Goal: Task Accomplishment & Management: Complete application form

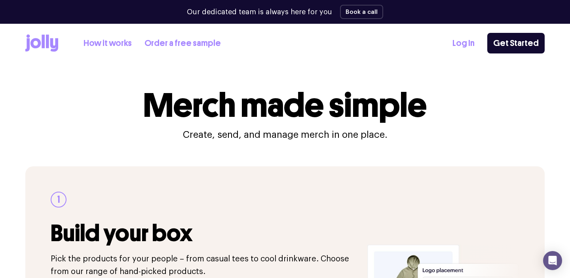
click at [42, 42] on icon at bounding box center [43, 40] width 3 height 13
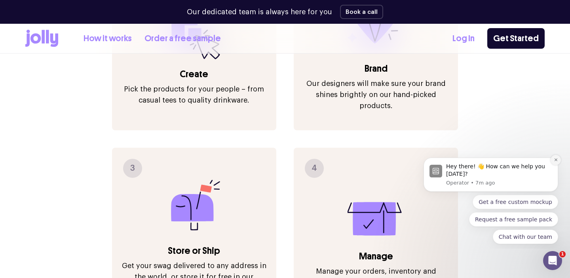
click at [552, 158] on button "Dismiss notification" at bounding box center [556, 160] width 10 height 10
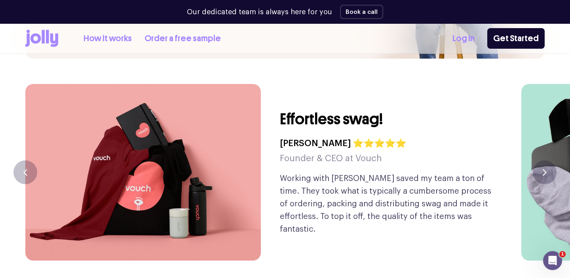
scroll to position [1839, 0]
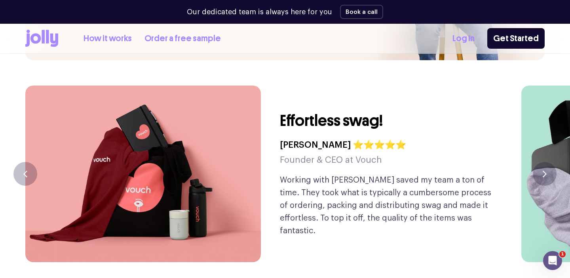
click at [474, 40] on link "Log In" at bounding box center [464, 38] width 22 height 13
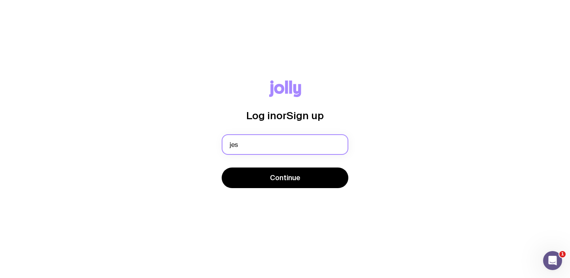
type input "[PERSON_NAME][EMAIL_ADDRESS][DOMAIN_NAME]"
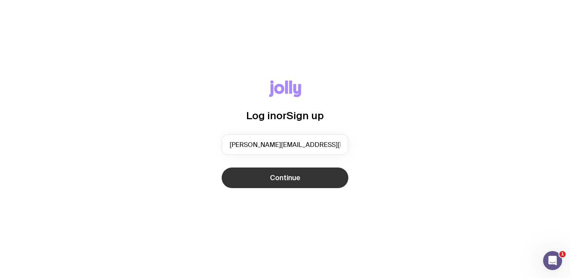
click at [307, 171] on button "Continue" at bounding box center [285, 178] width 127 height 21
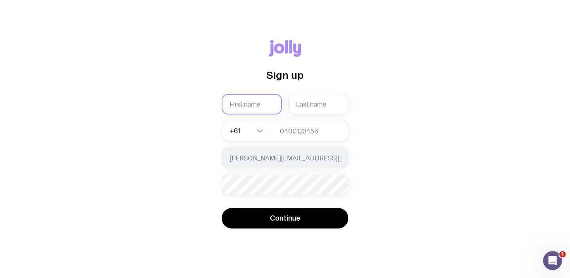
click at [266, 109] on input "text" at bounding box center [252, 104] width 60 height 21
type input "[PERSON_NAME]"
click at [305, 99] on input "text" at bounding box center [318, 104] width 60 height 21
type input "[PERSON_NAME]"
click at [301, 134] on input "tel" at bounding box center [310, 131] width 76 height 21
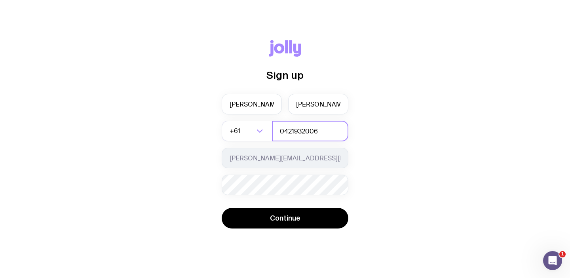
click at [285, 132] on input "0421932006" at bounding box center [310, 131] width 76 height 21
type input "421932006"
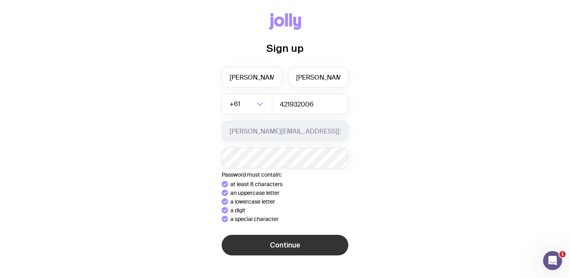
click at [304, 245] on button "Continue" at bounding box center [285, 245] width 127 height 21
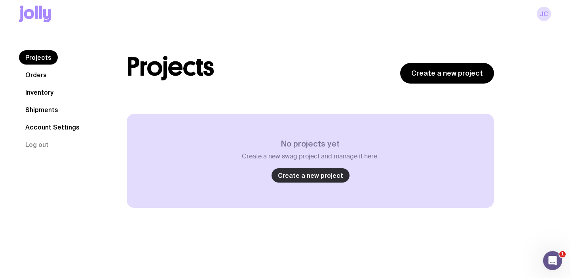
click at [332, 175] on link "Create a new project" at bounding box center [311, 175] width 78 height 14
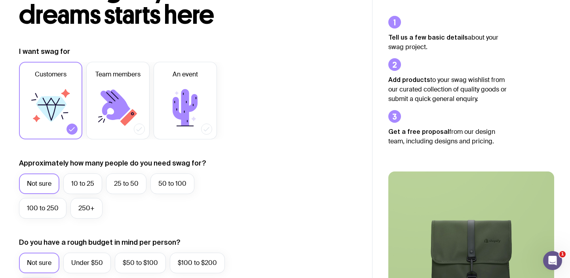
scroll to position [84, 0]
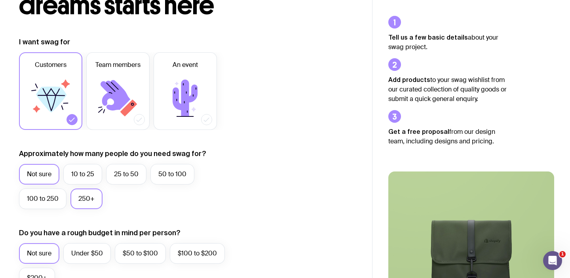
click at [92, 197] on label "250+" at bounding box center [86, 198] width 32 height 21
click at [0, 0] on input "250+" at bounding box center [0, 0] width 0 height 0
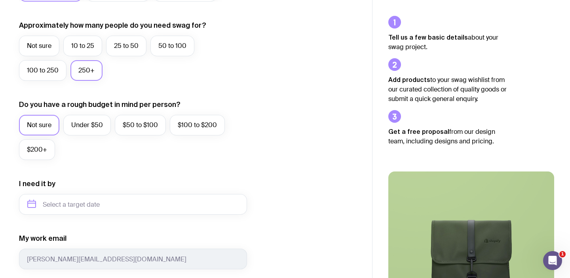
scroll to position [213, 0]
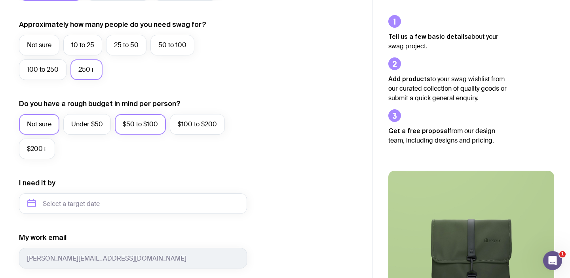
click at [139, 128] on label "$50 to $100" at bounding box center [140, 124] width 51 height 21
click at [0, 0] on input "$50 to $100" at bounding box center [0, 0] width 0 height 0
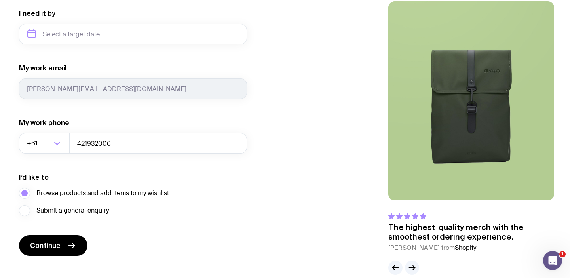
scroll to position [395, 0]
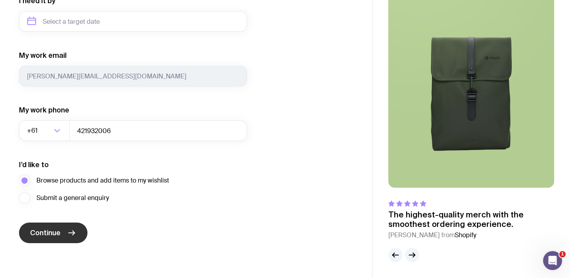
click at [66, 229] on button "Continue" at bounding box center [53, 233] width 69 height 21
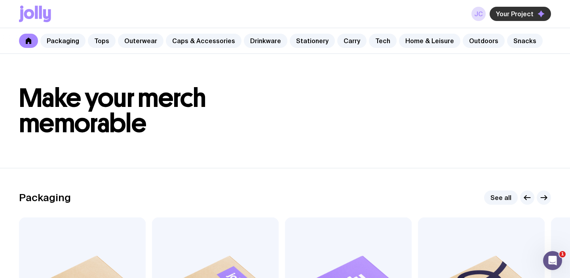
click at [526, 19] on button "Your Project" at bounding box center [520, 14] width 61 height 14
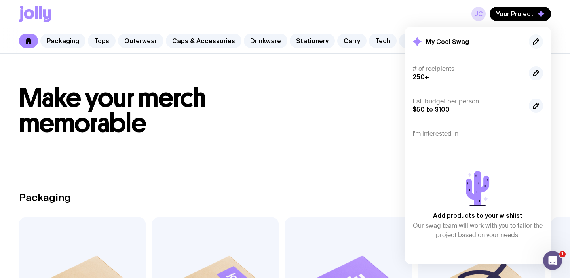
click at [534, 40] on icon "button" at bounding box center [536, 42] width 10 height 10
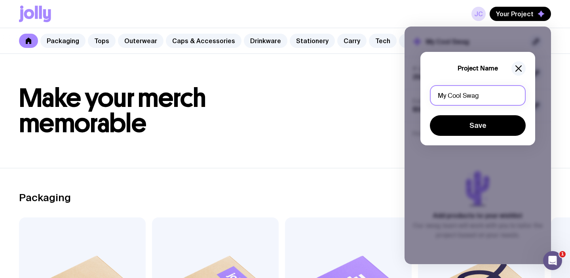
click at [495, 94] on input "My Cool Swag" at bounding box center [478, 95] width 96 height 21
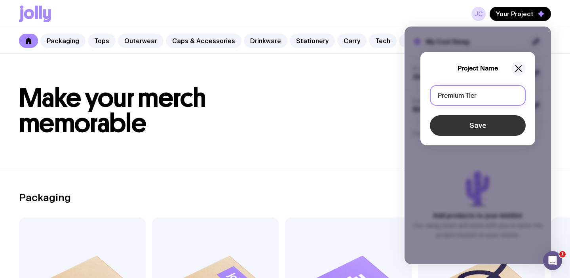
type input "Premium Tier"
click at [504, 118] on button "Save" at bounding box center [478, 125] width 96 height 21
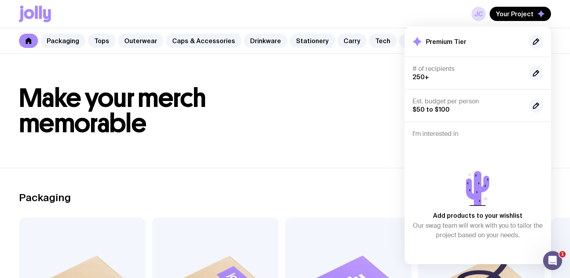
click at [379, 92] on h1 "Make your merch memorable" at bounding box center [285, 111] width 532 height 51
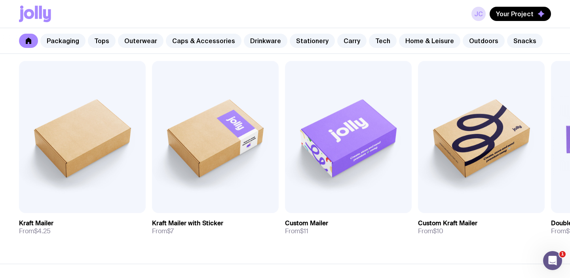
scroll to position [158, 0]
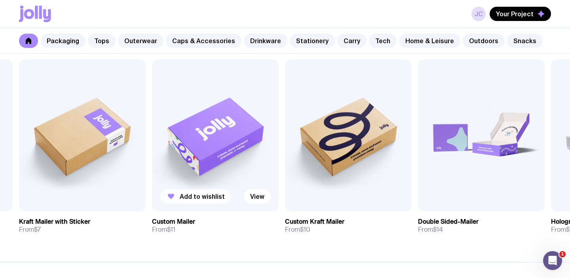
click at [199, 200] on button "Add to wishlist" at bounding box center [195, 196] width 71 height 14
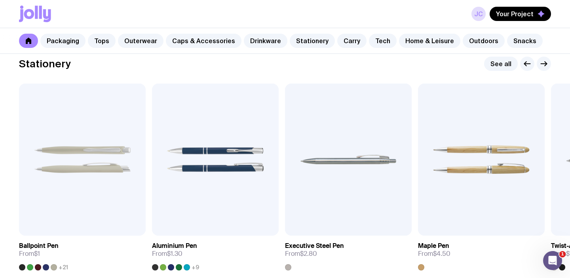
scroll to position [1418, 0]
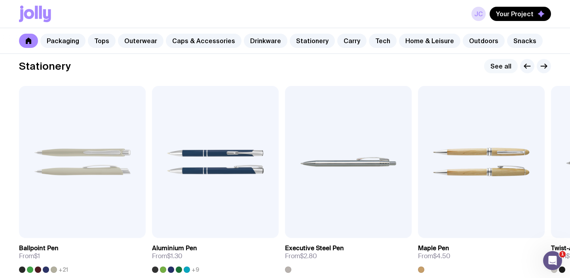
click at [505, 69] on link "See all" at bounding box center [501, 66] width 34 height 14
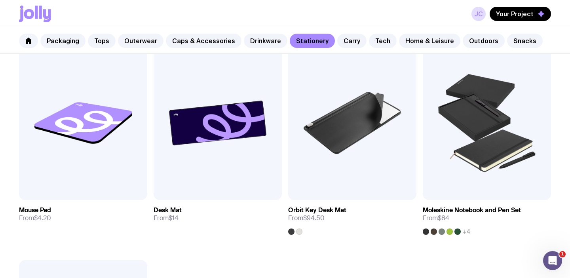
scroll to position [1232, 0]
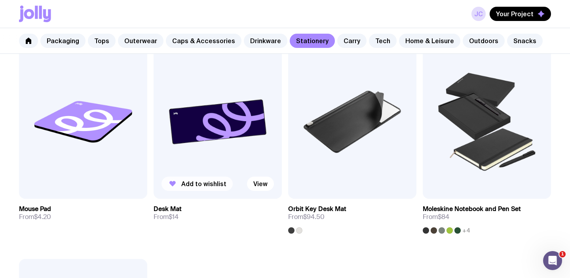
click at [211, 186] on span "Add to wishlist" at bounding box center [203, 184] width 45 height 8
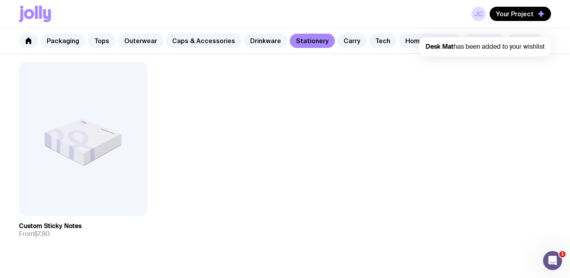
scroll to position [1449, 0]
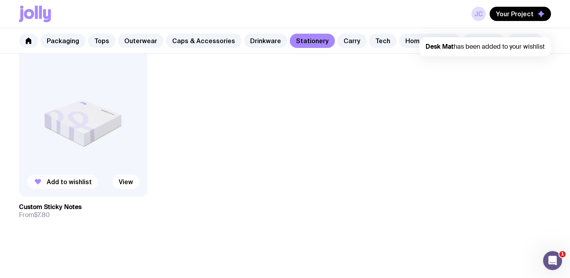
click at [48, 180] on span "Add to wishlist" at bounding box center [69, 182] width 45 height 8
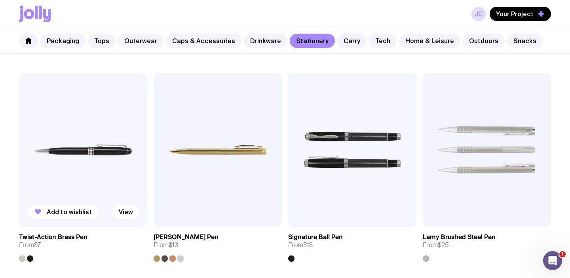
scroll to position [344, 0]
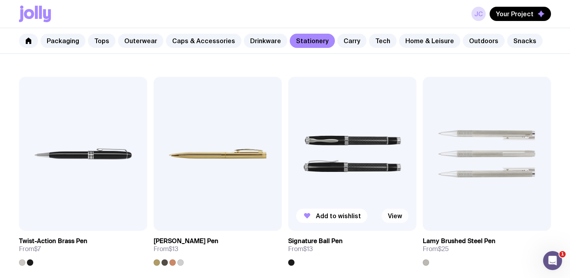
click at [390, 215] on link "View" at bounding box center [395, 216] width 27 height 14
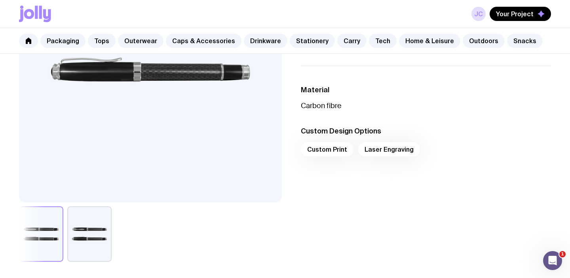
scroll to position [192, 0]
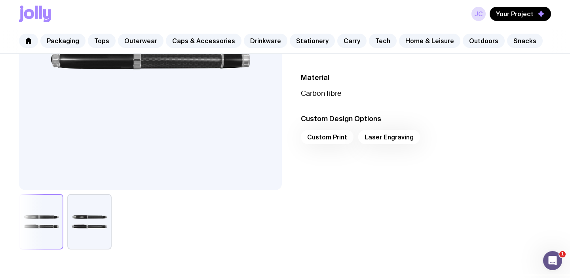
click at [107, 208] on button "button" at bounding box center [89, 221] width 44 height 55
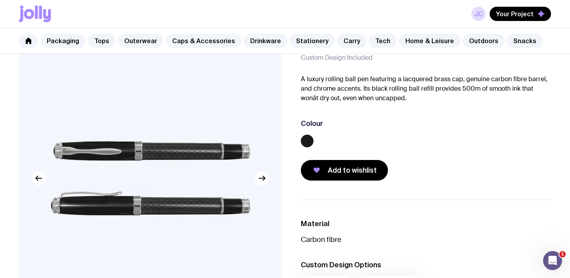
scroll to position [49, 0]
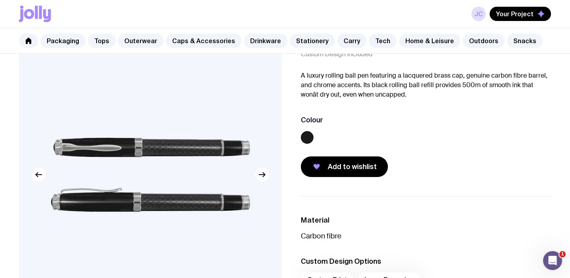
click at [256, 173] on button "button" at bounding box center [262, 175] width 14 height 14
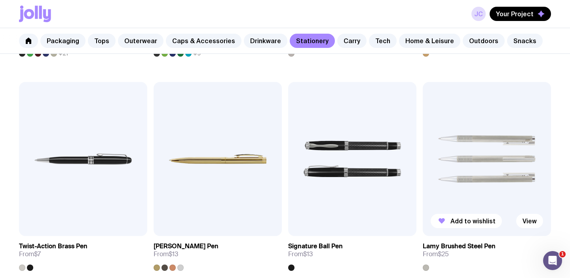
scroll to position [340, 0]
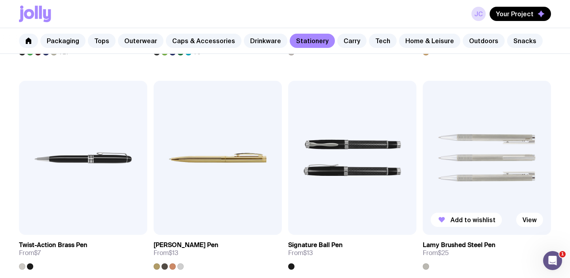
click at [480, 178] on img at bounding box center [487, 158] width 128 height 154
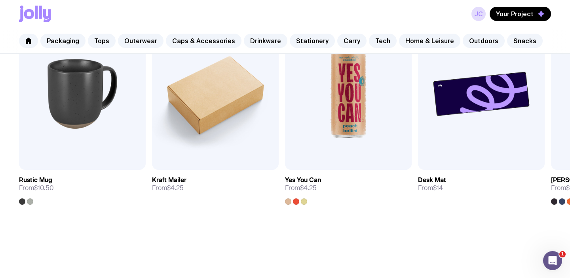
scroll to position [444, 0]
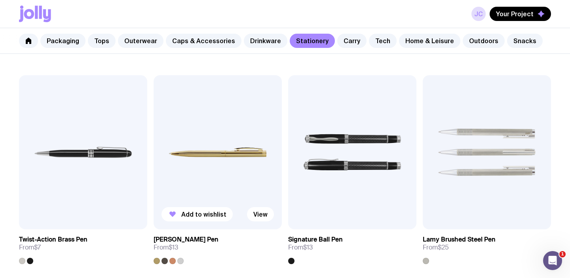
scroll to position [346, 0]
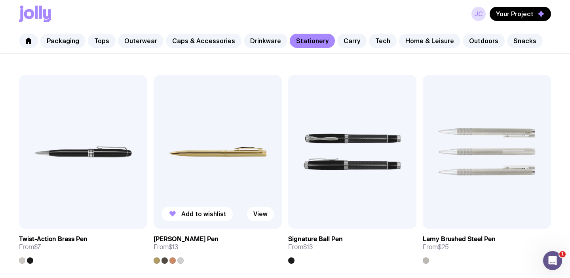
click at [261, 173] on img at bounding box center [218, 152] width 128 height 154
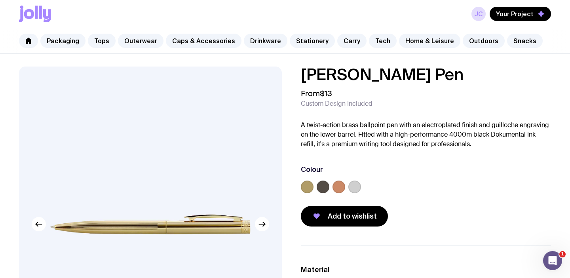
scroll to position [64, 0]
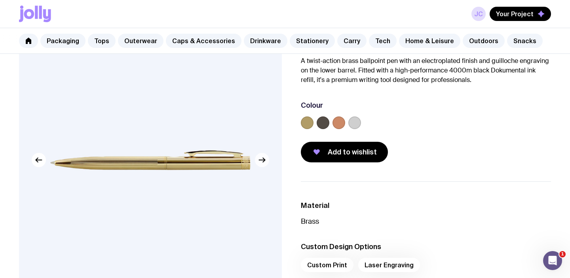
click at [264, 160] on icon "button" at bounding box center [264, 160] width 2 height 4
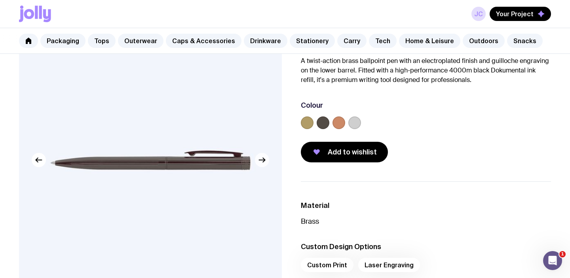
click at [264, 160] on icon "button" at bounding box center [264, 160] width 2 height 4
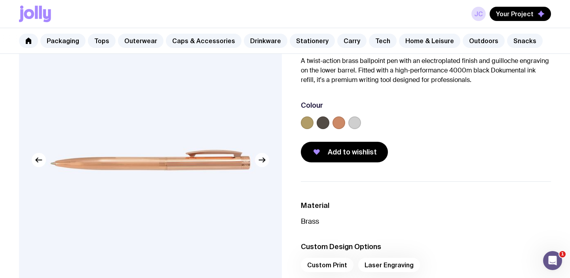
click at [264, 160] on icon "button" at bounding box center [264, 160] width 2 height 4
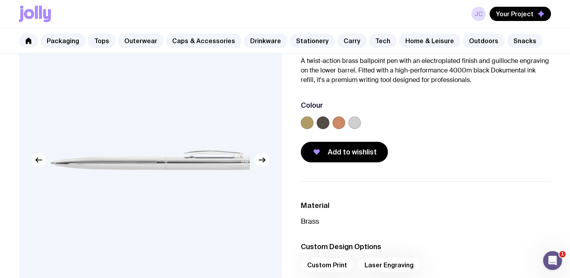
click at [264, 160] on icon "button" at bounding box center [264, 160] width 2 height 4
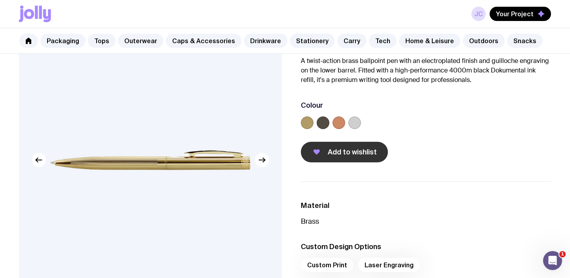
click at [326, 161] on button "Add to wishlist" at bounding box center [344, 152] width 87 height 21
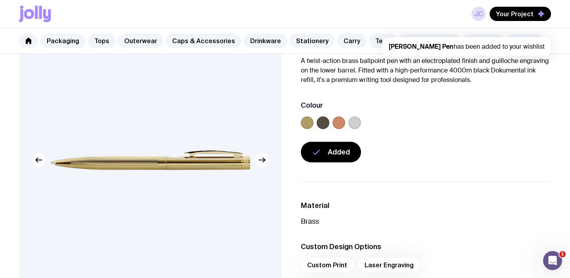
click at [352, 123] on label at bounding box center [354, 122] width 13 height 13
click at [0, 0] on input "radio" at bounding box center [0, 0] width 0 height 0
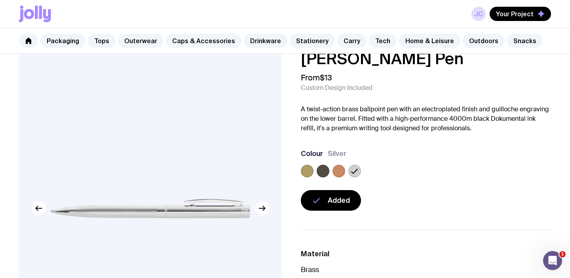
scroll to position [0, 0]
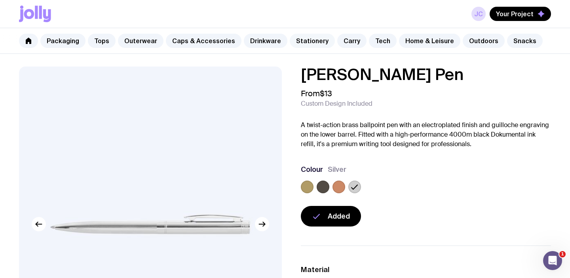
click at [294, 43] on link "Stationery" at bounding box center [312, 41] width 45 height 14
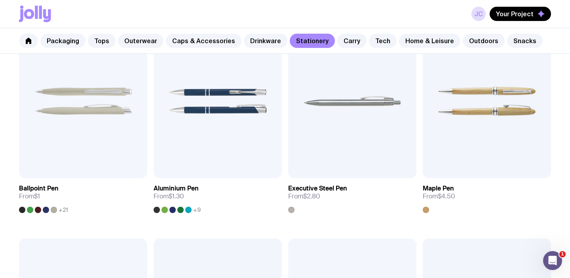
scroll to position [183, 0]
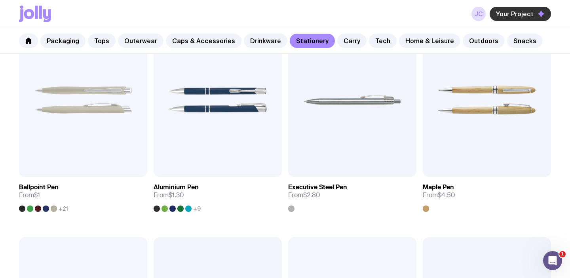
click at [523, 14] on span "Your Project" at bounding box center [515, 14] width 38 height 8
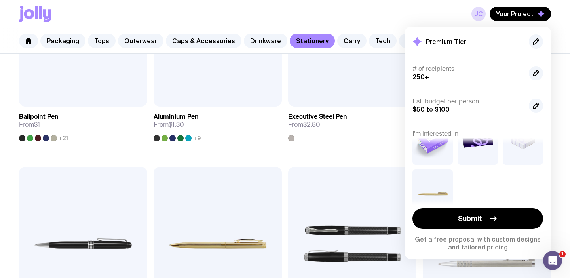
scroll to position [0, 0]
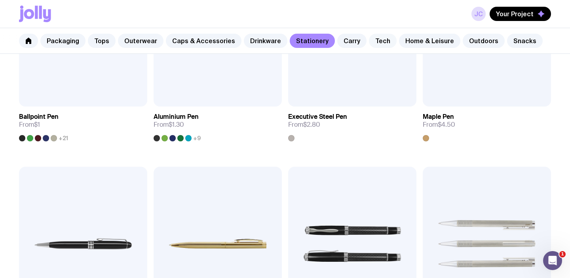
click at [369, 43] on link "Tech" at bounding box center [383, 41] width 28 height 14
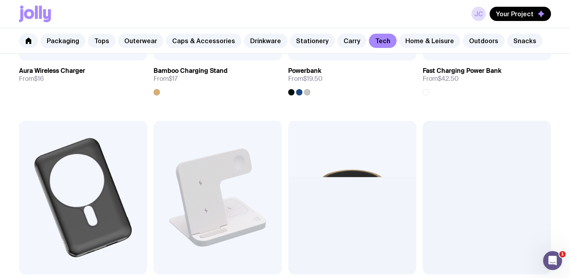
scroll to position [515, 0]
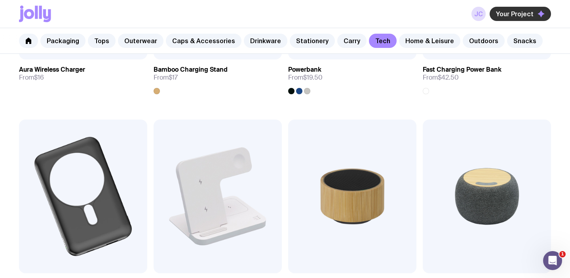
click at [533, 17] on span "Your Project" at bounding box center [515, 14] width 38 height 8
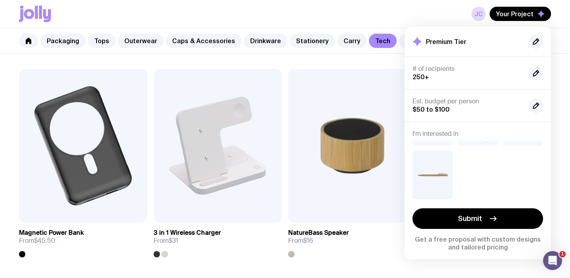
scroll to position [566, 0]
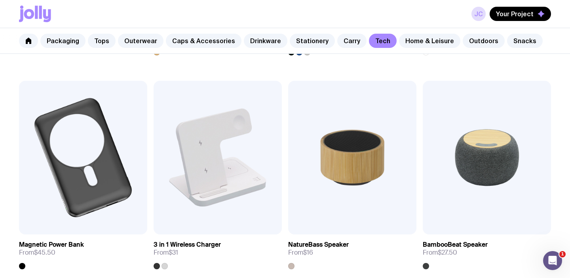
scroll to position [555, 0]
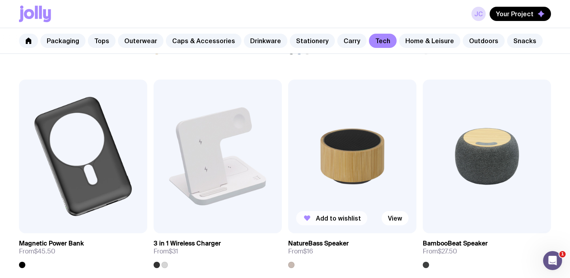
click at [351, 222] on button "Add to wishlist" at bounding box center [331, 218] width 71 height 14
click at [351, 222] on img at bounding box center [352, 157] width 128 height 154
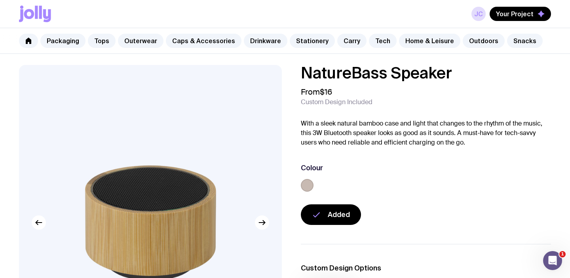
scroll to position [1, 0]
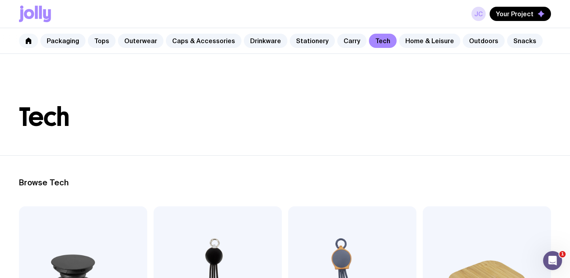
click at [27, 44] on link at bounding box center [28, 41] width 19 height 14
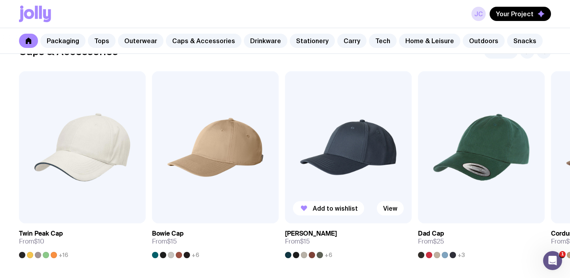
scroll to position [894, 0]
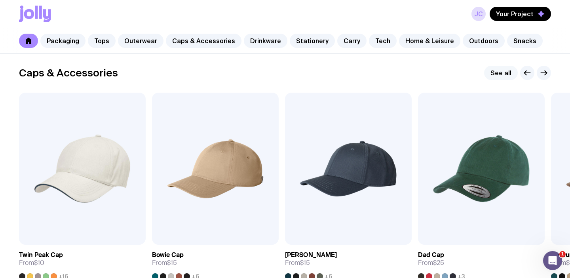
click at [497, 72] on link "See all" at bounding box center [501, 73] width 34 height 14
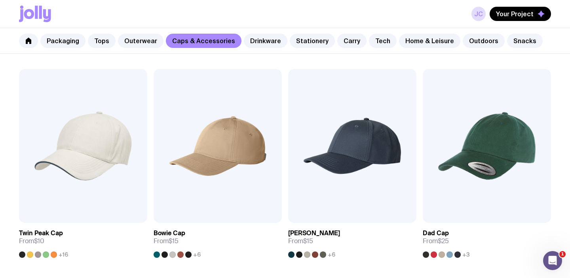
scroll to position [147, 0]
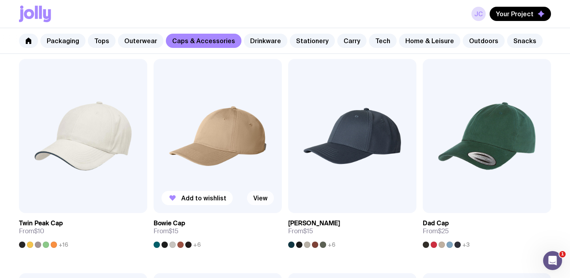
click at [257, 199] on link "View" at bounding box center [260, 198] width 27 height 14
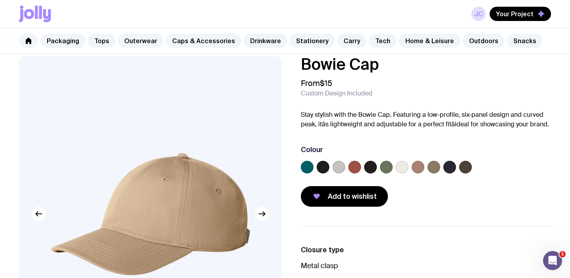
scroll to position [13, 0]
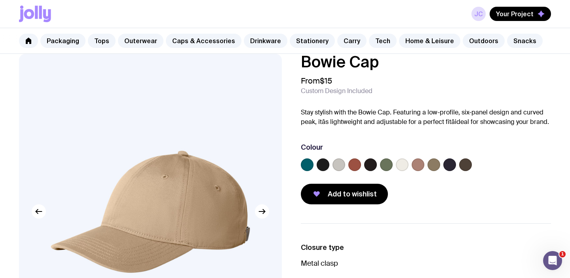
click at [318, 162] on label at bounding box center [323, 164] width 13 height 13
click at [0, 0] on input "radio" at bounding box center [0, 0] width 0 height 0
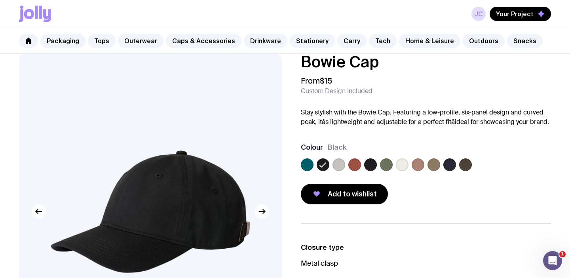
click at [338, 164] on label at bounding box center [339, 164] width 13 height 13
click at [0, 0] on input "radio" at bounding box center [0, 0] width 0 height 0
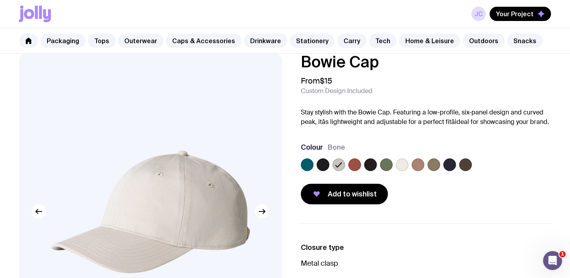
click at [352, 165] on label at bounding box center [354, 164] width 13 height 13
click at [0, 0] on input "radio" at bounding box center [0, 0] width 0 height 0
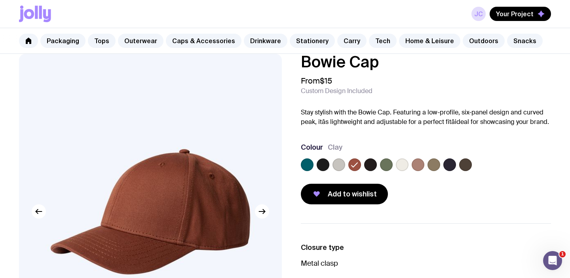
click at [370, 165] on label at bounding box center [370, 164] width 13 height 13
click at [0, 0] on input "radio" at bounding box center [0, 0] width 0 height 0
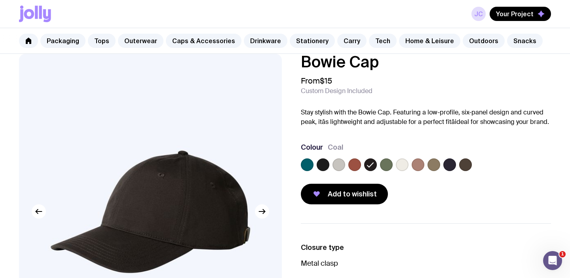
click at [447, 160] on label at bounding box center [450, 164] width 13 height 13
click at [0, 0] on input "radio" at bounding box center [0, 0] width 0 height 0
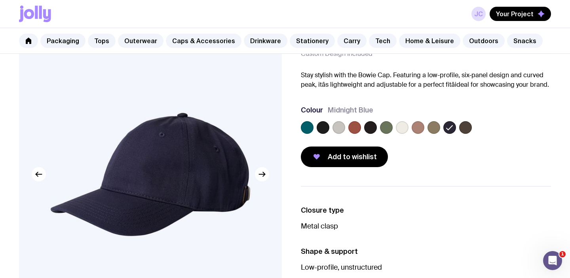
scroll to position [60, 0]
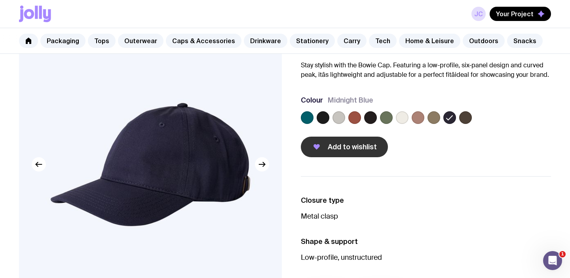
click at [352, 147] on span "Add to wishlist" at bounding box center [352, 147] width 49 height 10
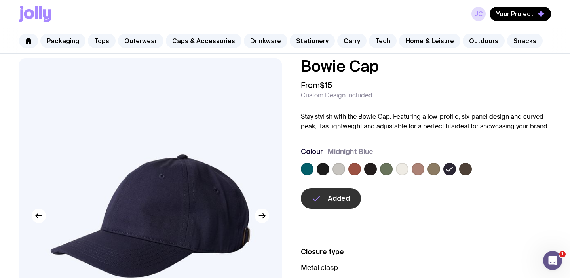
scroll to position [0, 0]
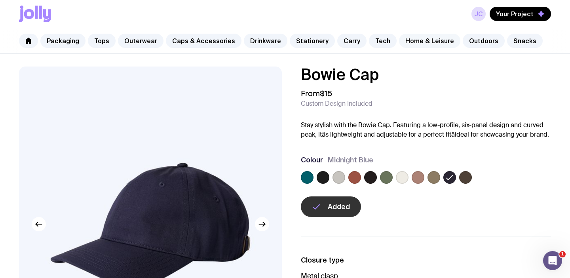
click at [432, 38] on link "Home & Leisure" at bounding box center [429, 41] width 61 height 14
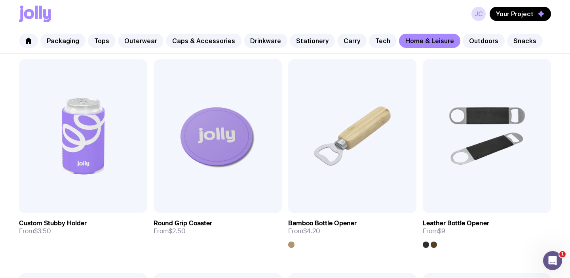
scroll to position [166, 0]
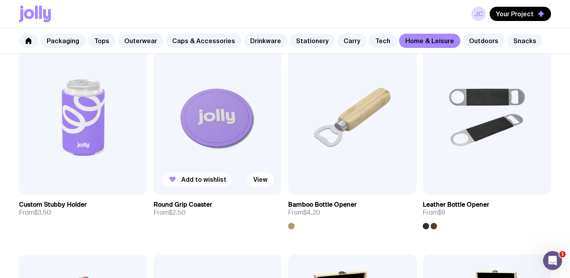
click at [209, 183] on span "Add to wishlist" at bounding box center [203, 179] width 45 height 8
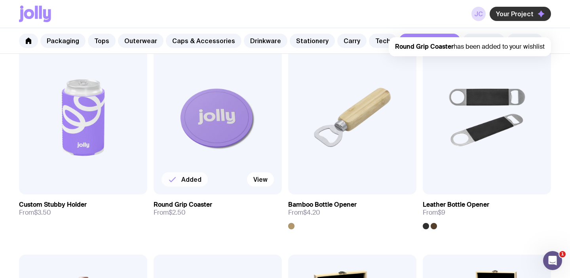
click at [540, 15] on icon "button" at bounding box center [541, 13] width 7 height 7
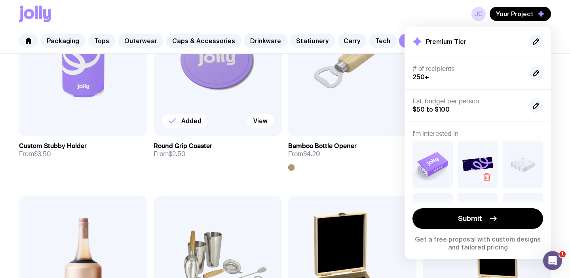
scroll to position [0, 0]
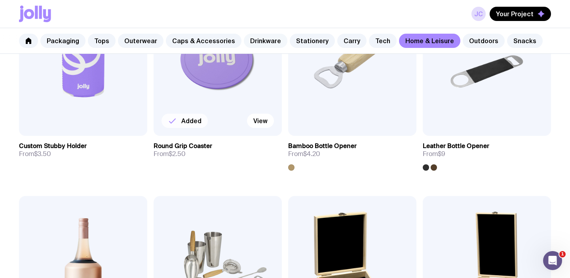
click at [270, 41] on link "Drinkware" at bounding box center [266, 41] width 44 height 14
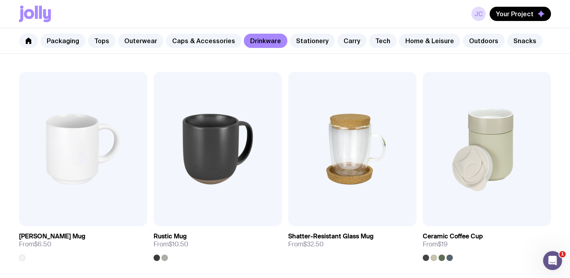
scroll to position [135, 0]
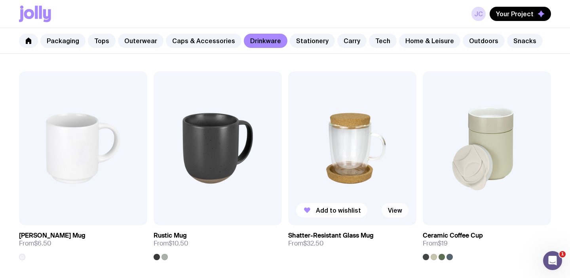
click at [397, 208] on link "View" at bounding box center [395, 210] width 27 height 14
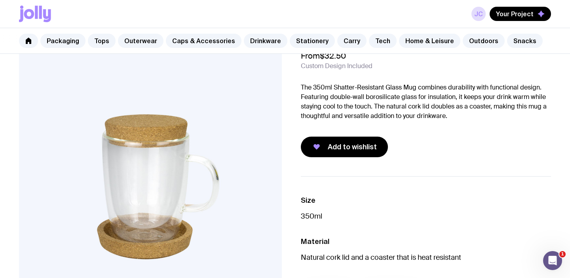
scroll to position [40, 0]
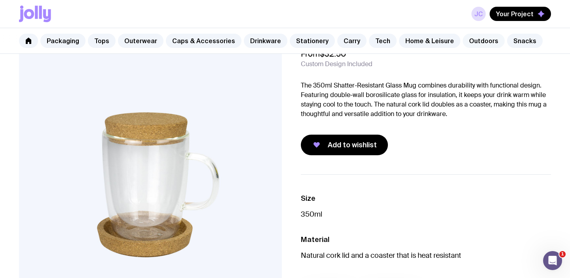
click at [476, 43] on link "Outdoors" at bounding box center [484, 41] width 42 height 14
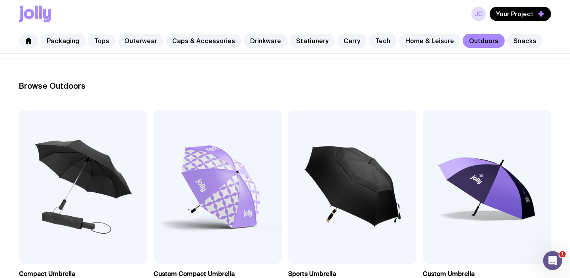
scroll to position [97, 0]
click at [514, 40] on link "Snacks" at bounding box center [525, 41] width 36 height 14
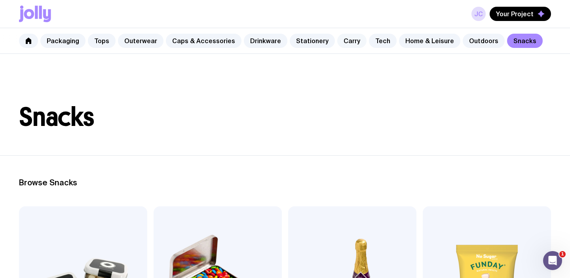
click at [337, 40] on link "Carry" at bounding box center [351, 41] width 29 height 14
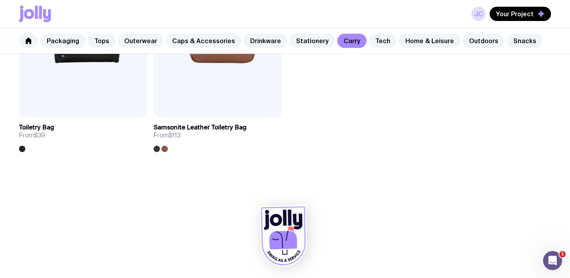
scroll to position [1965, 0]
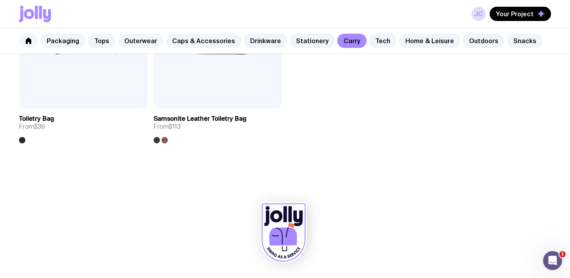
click at [29, 36] on link at bounding box center [28, 41] width 19 height 14
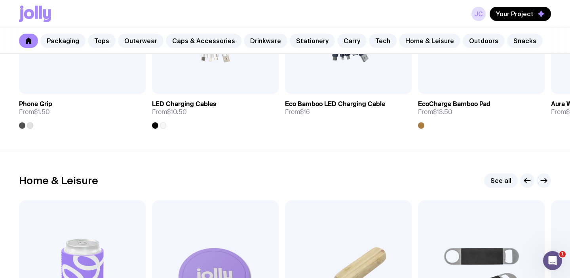
scroll to position [1979, 0]
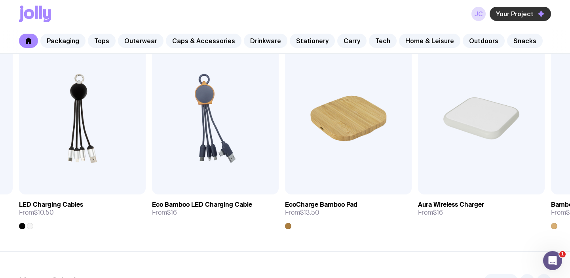
click at [514, 12] on span "Your Project" at bounding box center [515, 14] width 38 height 8
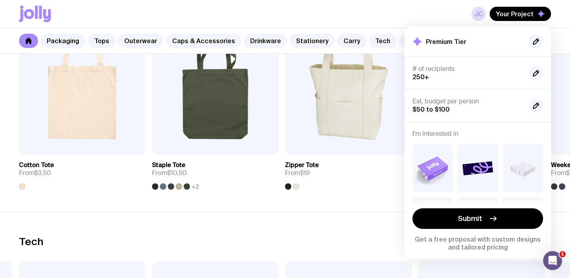
scroll to position [1639, 0]
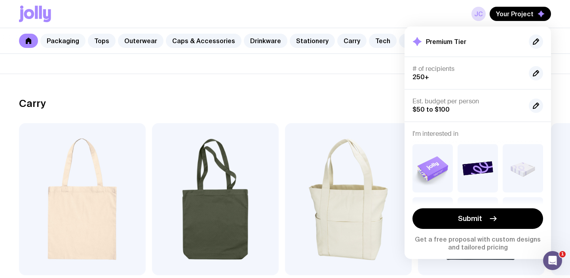
click at [72, 43] on link "Packaging" at bounding box center [62, 41] width 45 height 14
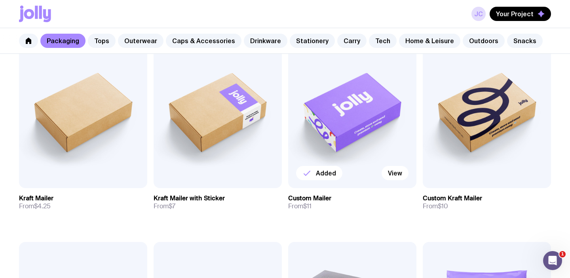
scroll to position [153, 0]
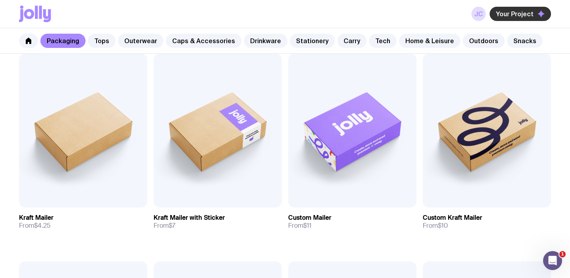
click at [507, 18] on button "Your Project" at bounding box center [520, 14] width 61 height 14
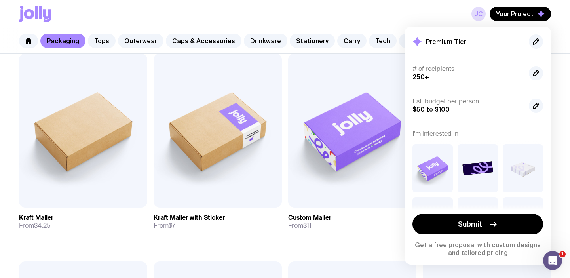
click at [290, 13] on div "JC Your Project Premium Tier # of recipients 250+ Est. budget per person $50 to…" at bounding box center [285, 14] width 532 height 28
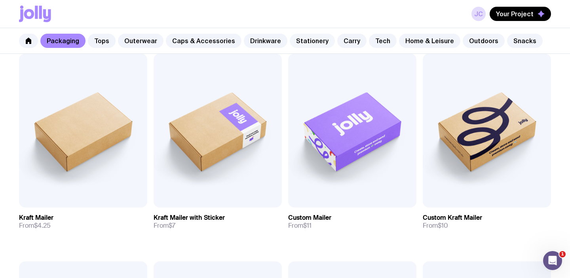
click at [302, 35] on link "Stationery" at bounding box center [312, 41] width 45 height 14
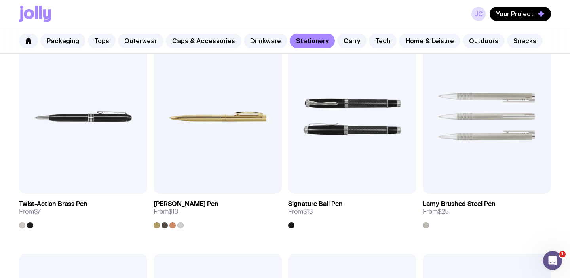
scroll to position [383, 0]
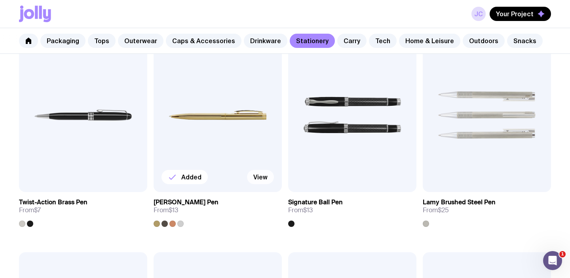
click at [262, 179] on link "View" at bounding box center [260, 177] width 27 height 14
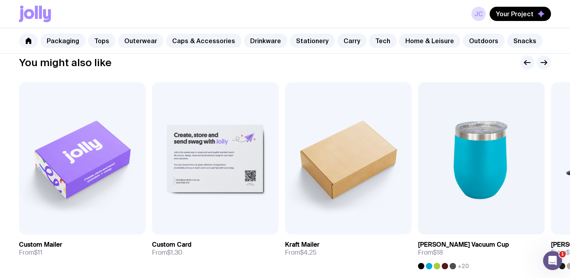
scroll to position [441, 0]
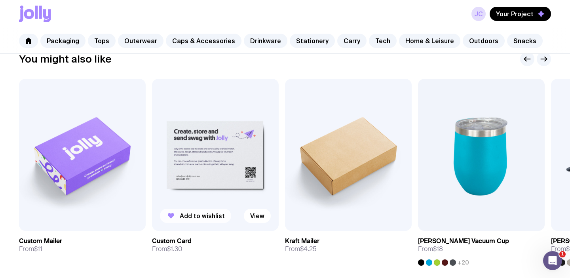
click at [206, 222] on button "Add to wishlist" at bounding box center [195, 216] width 71 height 14
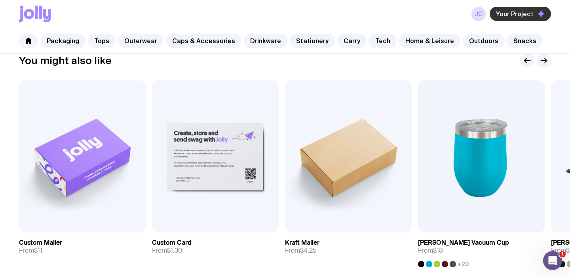
click at [503, 14] on span "Your Project" at bounding box center [515, 14] width 38 height 8
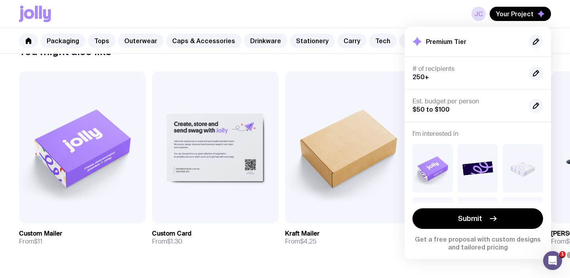
scroll to position [450, 0]
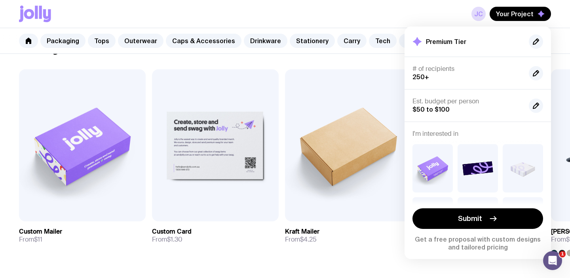
click at [274, 59] on div "You might also like Added View Custom Mailer From $11 Added View Custom Card Fr…" at bounding box center [285, 149] width 532 height 214
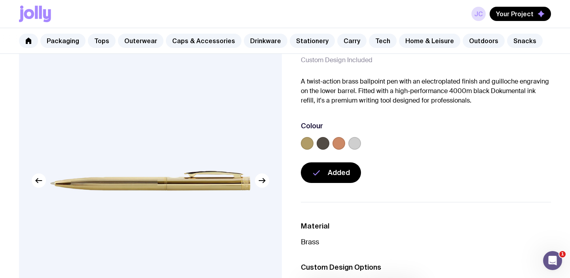
scroll to position [0, 0]
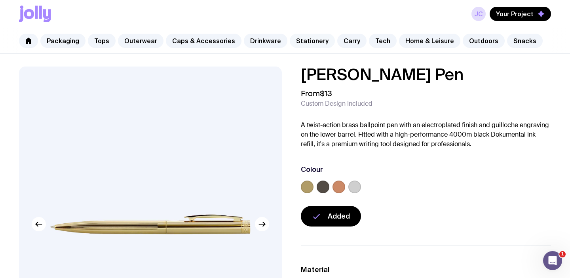
click at [301, 42] on link "Stationery" at bounding box center [312, 41] width 45 height 14
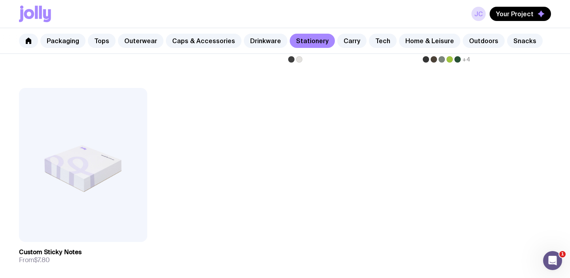
scroll to position [1405, 0]
click at [128, 199] on img at bounding box center [83, 164] width 128 height 154
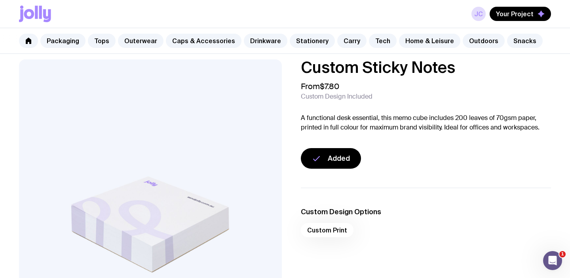
scroll to position [8, 0]
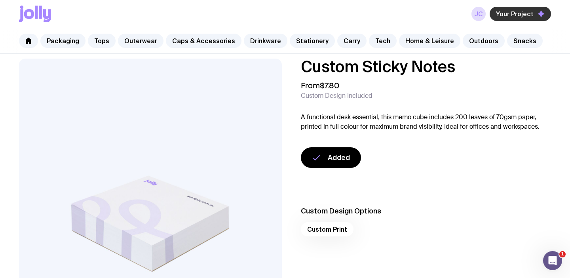
click at [516, 13] on span "Your Project" at bounding box center [515, 14] width 38 height 8
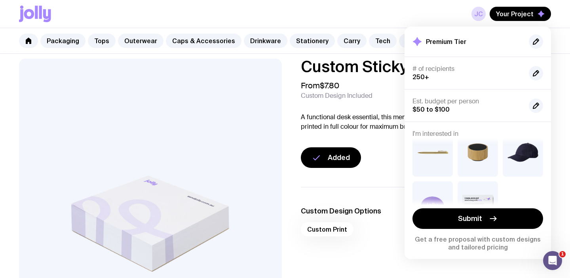
scroll to position [70, 0]
click at [226, 38] on link "Caps & Accessories" at bounding box center [204, 41] width 76 height 14
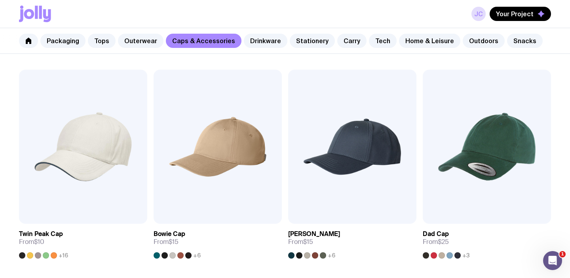
scroll to position [158, 0]
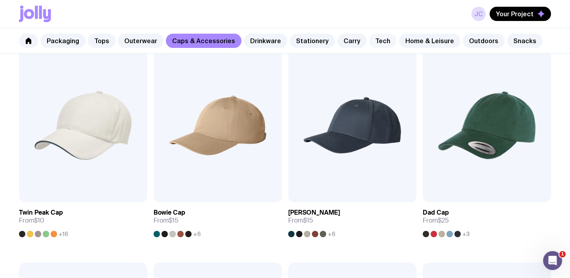
click at [369, 36] on link "Tech" at bounding box center [383, 41] width 28 height 14
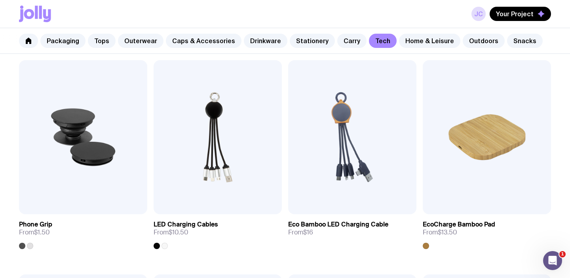
scroll to position [147, 0]
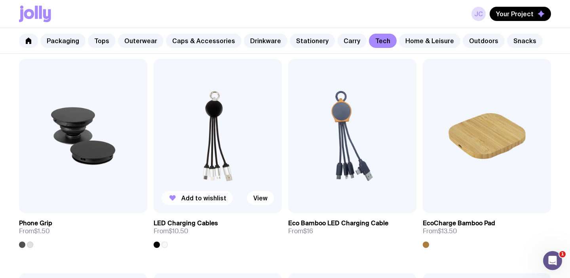
click at [209, 196] on span "Add to wishlist" at bounding box center [203, 198] width 45 height 8
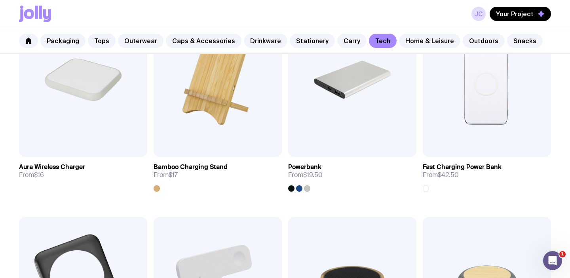
scroll to position [419, 0]
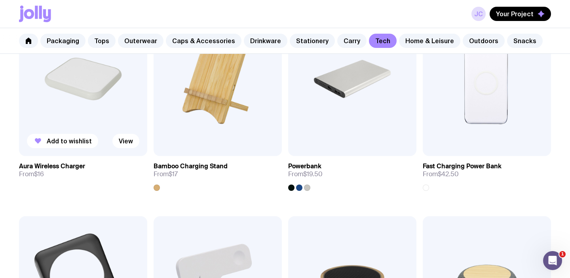
click at [88, 88] on img at bounding box center [83, 79] width 128 height 154
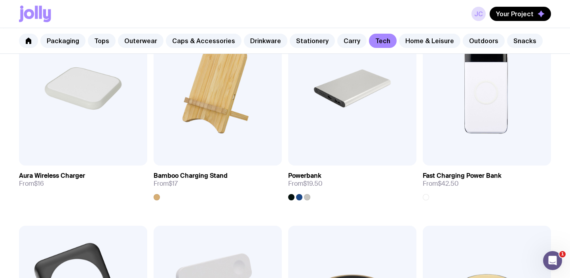
scroll to position [411, 0]
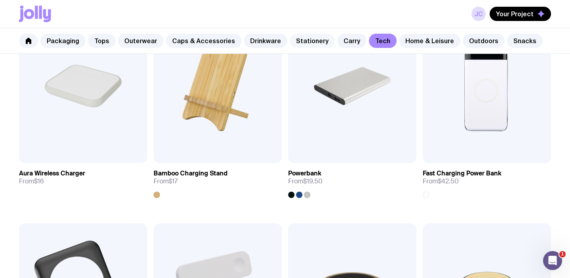
click at [302, 35] on link "Stationery" at bounding box center [312, 41] width 45 height 14
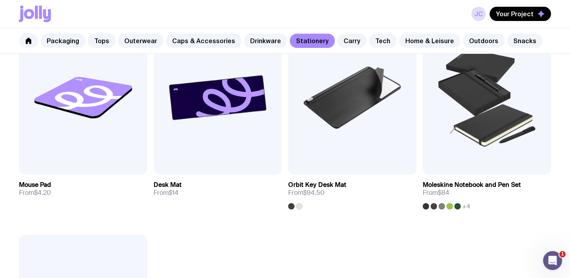
scroll to position [1258, 0]
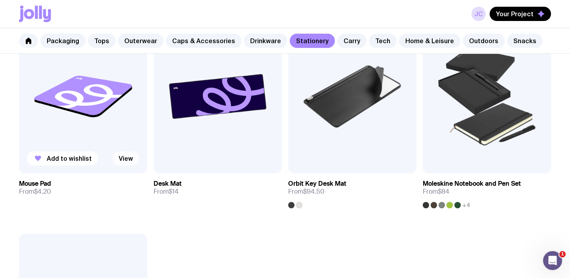
click at [119, 160] on link "View" at bounding box center [125, 158] width 27 height 14
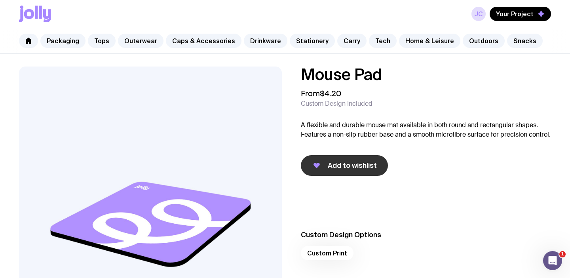
click at [328, 167] on span "Add to wishlist" at bounding box center [352, 166] width 49 height 10
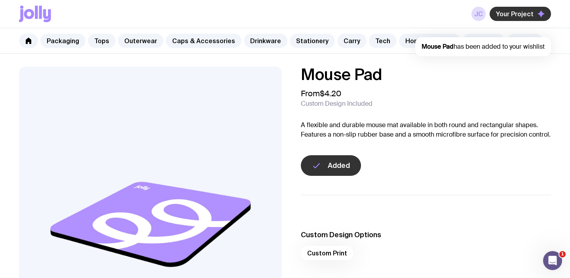
click at [512, 19] on button "Your Project" at bounding box center [520, 14] width 61 height 14
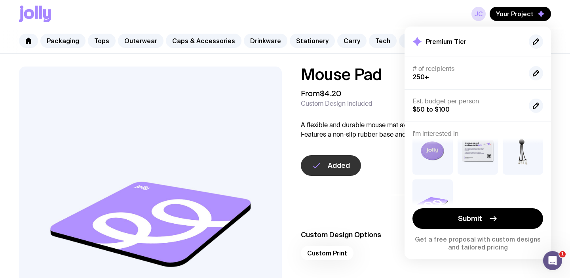
scroll to position [127, 0]
click at [307, 216] on ul "Custom Design Options Custom Print" at bounding box center [426, 239] width 250 height 89
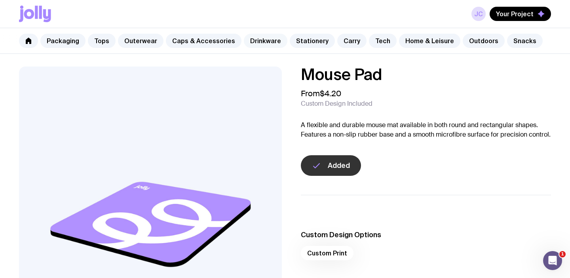
click at [255, 40] on link "Drinkware" at bounding box center [266, 41] width 44 height 14
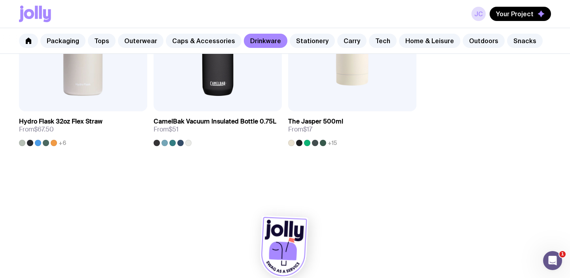
scroll to position [1323, 0]
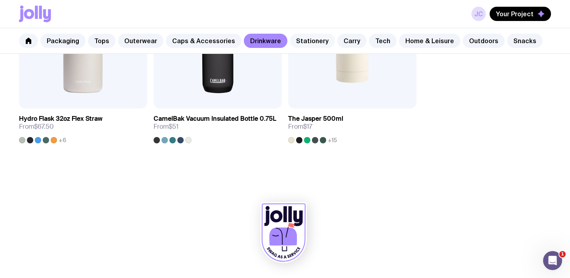
click at [311, 37] on link "Stationery" at bounding box center [312, 41] width 45 height 14
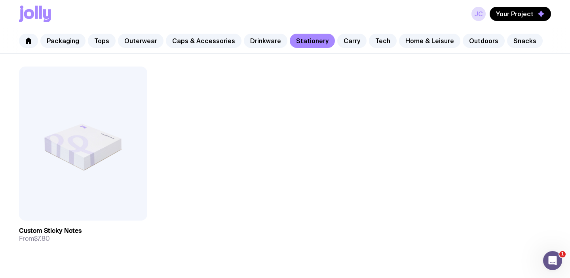
scroll to position [1462, 0]
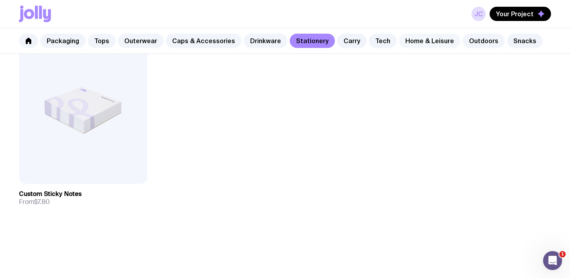
click at [402, 45] on link "Home & Leisure" at bounding box center [429, 41] width 61 height 14
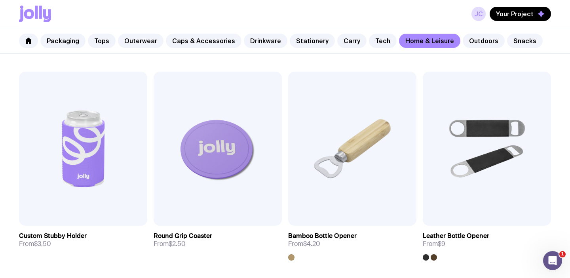
scroll to position [137, 0]
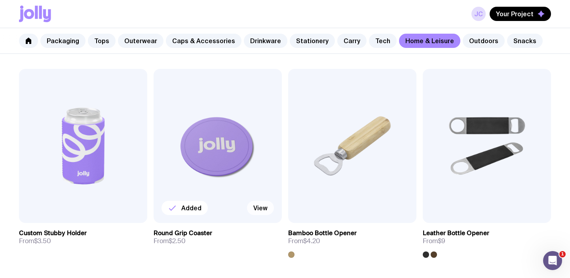
click at [257, 206] on link "View" at bounding box center [260, 208] width 27 height 14
